Goal: Task Accomplishment & Management: Manage account settings

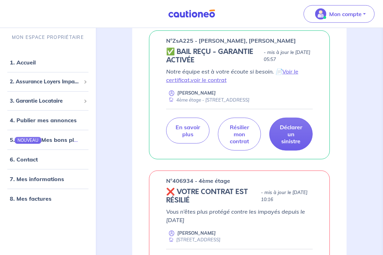
scroll to position [420, 0]
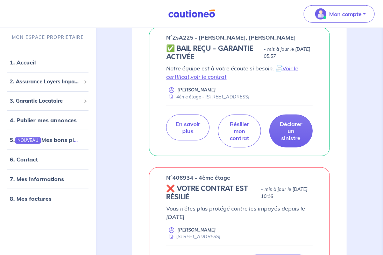
click at [290, 71] on p "Notre équipe est à votre écoute si besoin. 📄 Voir le certificat , voir le contr…" at bounding box center [239, 72] width 147 height 17
click at [289, 79] on p "Notre équipe est à votre écoute si besoin. 📄 Voir le certificat , voir le contr…" at bounding box center [239, 72] width 147 height 17
click at [289, 76] on link "Voir le certificat" at bounding box center [232, 72] width 132 height 15
click at [210, 80] on link "voir le contrat" at bounding box center [209, 76] width 36 height 7
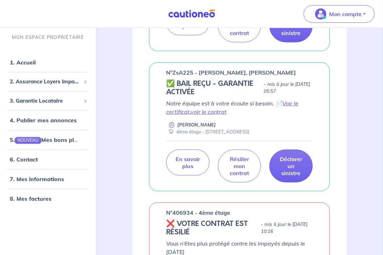
scroll to position [245, 0]
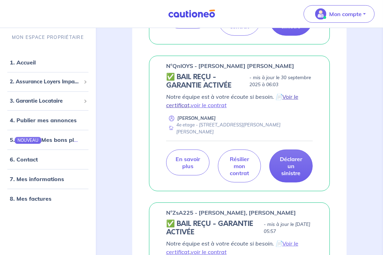
click at [292, 104] on link "Voir le certificat" at bounding box center [232, 100] width 132 height 15
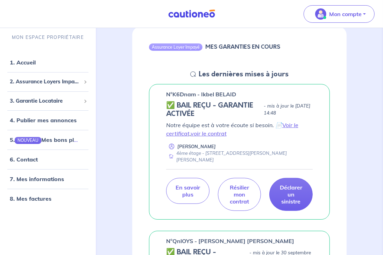
scroll to position [0, 0]
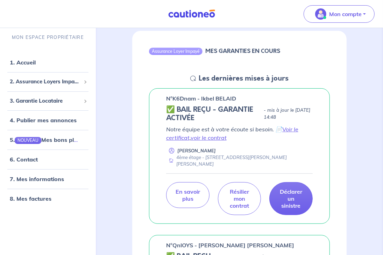
scroll to position [70, 0]
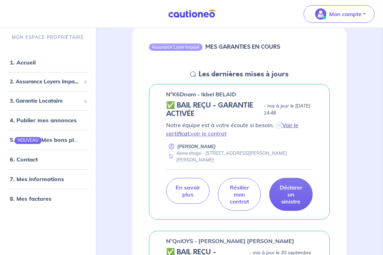
click at [292, 124] on link "Voir le certificat" at bounding box center [232, 128] width 132 height 15
click at [206, 134] on link "voir le contrat" at bounding box center [209, 133] width 36 height 7
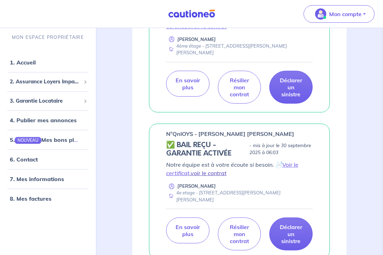
scroll to position [210, 0]
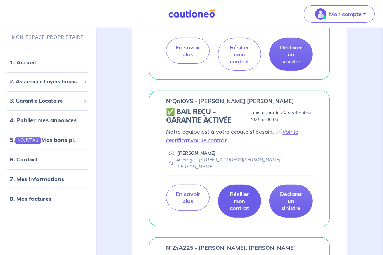
click at [235, 208] on p "Résilier mon contrat" at bounding box center [240, 200] width 26 height 21
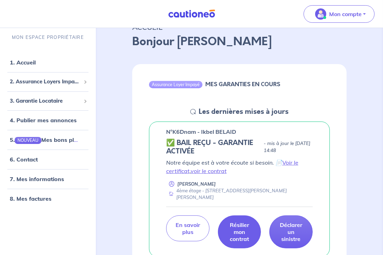
scroll to position [140, 0]
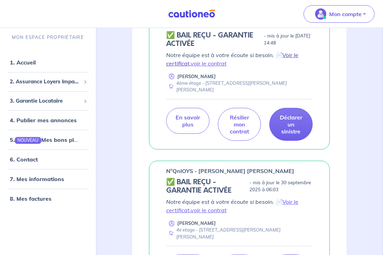
click at [291, 55] on link "Voir le certificat" at bounding box center [232, 58] width 132 height 15
click at [206, 63] on link "voir le contrat" at bounding box center [209, 63] width 36 height 7
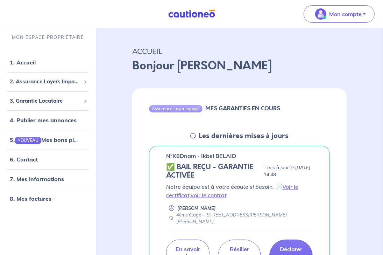
scroll to position [0, 0]
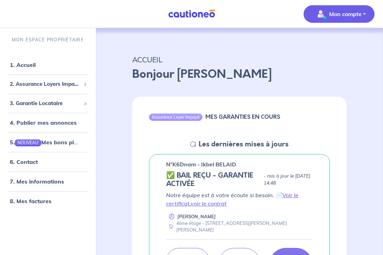
click at [357, 13] on p "Mon compte" at bounding box center [345, 14] width 33 height 8
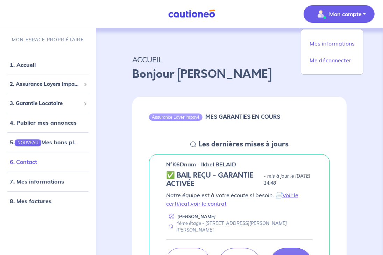
click at [22, 160] on link "6. Contact" at bounding box center [23, 161] width 27 height 7
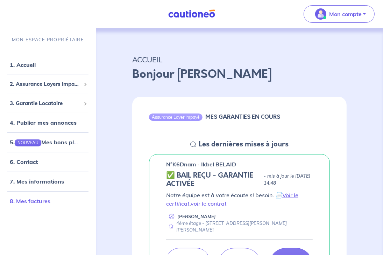
click at [34, 199] on link "8. Mes factures" at bounding box center [30, 200] width 41 height 7
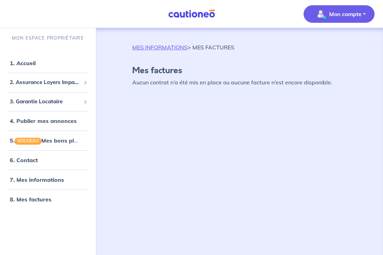
scroll to position [2, 0]
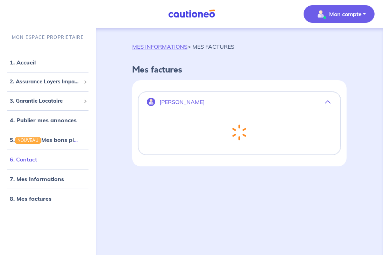
click at [27, 160] on link "6. Contact" at bounding box center [23, 159] width 27 height 7
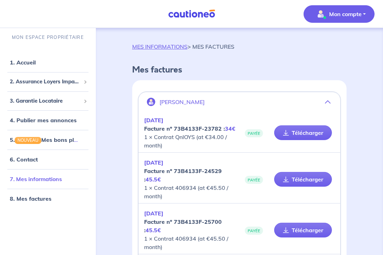
click at [36, 177] on link "7. Mes informations" at bounding box center [36, 178] width 52 height 7
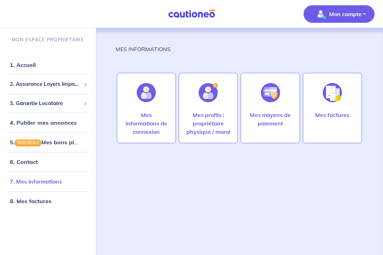
click at [37, 182] on link "7. Mes informations" at bounding box center [36, 181] width 52 height 7
click at [354, 12] on p "Mon compte" at bounding box center [345, 14] width 33 height 8
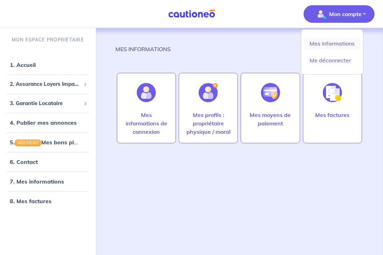
click at [323, 42] on link "Mes informations" at bounding box center [332, 43] width 56 height 11
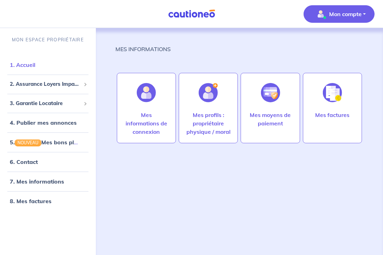
click at [26, 67] on link "1. Accueil" at bounding box center [23, 64] width 26 height 7
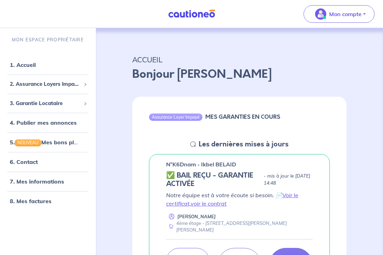
click at [240, 130] on div "Assurance Loyer Impayé MES GARANTIES EN COURS" at bounding box center [239, 118] width 214 height 43
click at [348, 16] on p "Mon compte" at bounding box center [345, 14] width 33 height 8
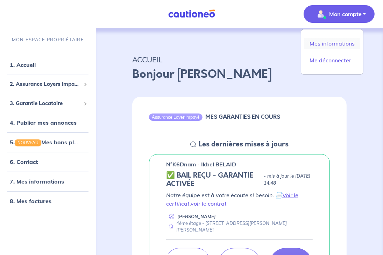
click at [336, 42] on link "Mes informations" at bounding box center [332, 43] width 56 height 11
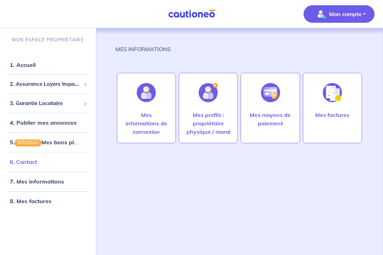
click at [28, 162] on link "6. Contact" at bounding box center [23, 161] width 27 height 7
click at [34, 202] on link "8. Mes factures" at bounding box center [30, 200] width 41 height 7
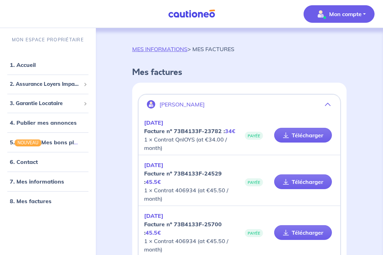
click at [329, 102] on icon "button" at bounding box center [328, 104] width 6 height 6
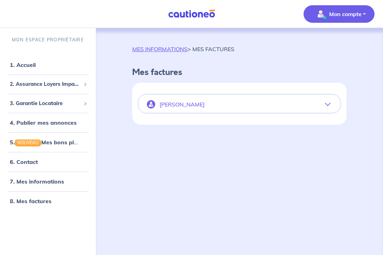
click at [329, 102] on icon "button" at bounding box center [328, 104] width 6 height 6
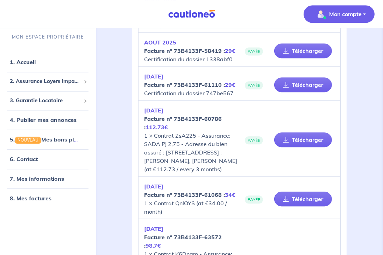
scroll to position [1165, 0]
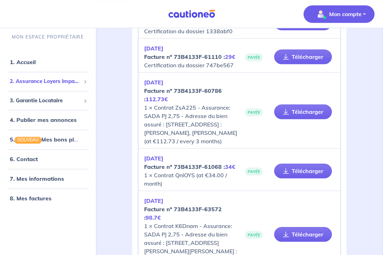
click at [36, 82] on span "2. Assurance Loyers Impayés" at bounding box center [45, 82] width 71 height 8
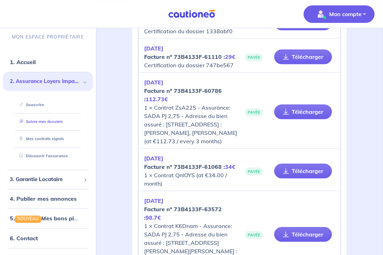
click at [41, 123] on link "Suivre mes dossiers" at bounding box center [39, 121] width 47 height 5
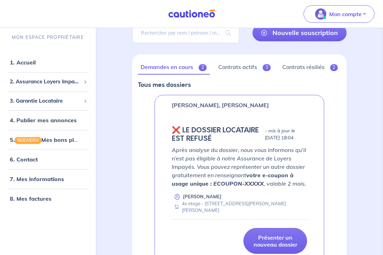
scroll to position [70, 0]
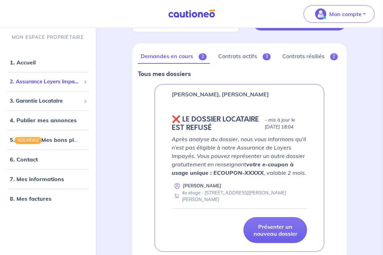
click at [31, 83] on span "2. Assurance Loyers Impayés" at bounding box center [45, 82] width 71 height 8
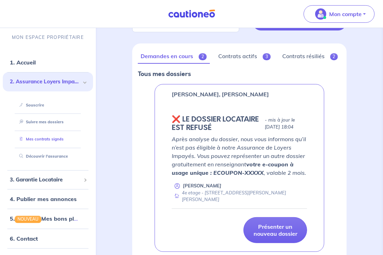
click at [46, 137] on link "Mes contrats signés" at bounding box center [39, 138] width 47 height 5
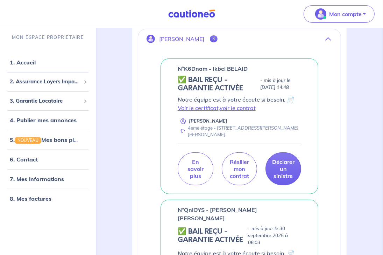
scroll to position [138, 0]
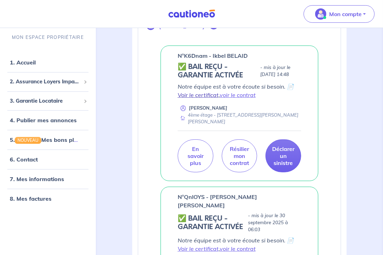
click at [201, 93] on link "Voir le certificat" at bounding box center [198, 94] width 41 height 7
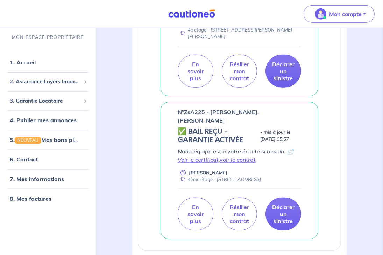
scroll to position [383, 0]
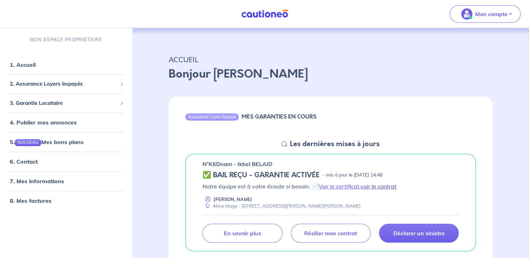
click at [380, 190] on link "voir le contrat" at bounding box center [379, 186] width 36 height 7
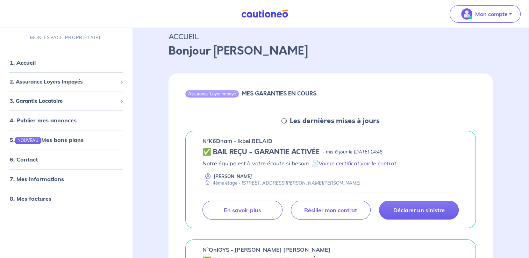
scroll to position [35, 0]
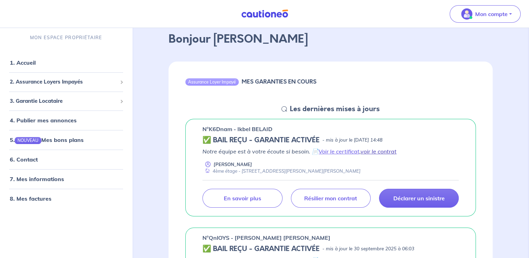
click at [381, 150] on link "voir le contrat" at bounding box center [379, 151] width 36 height 7
